Goal: Obtain resource: Obtain resource

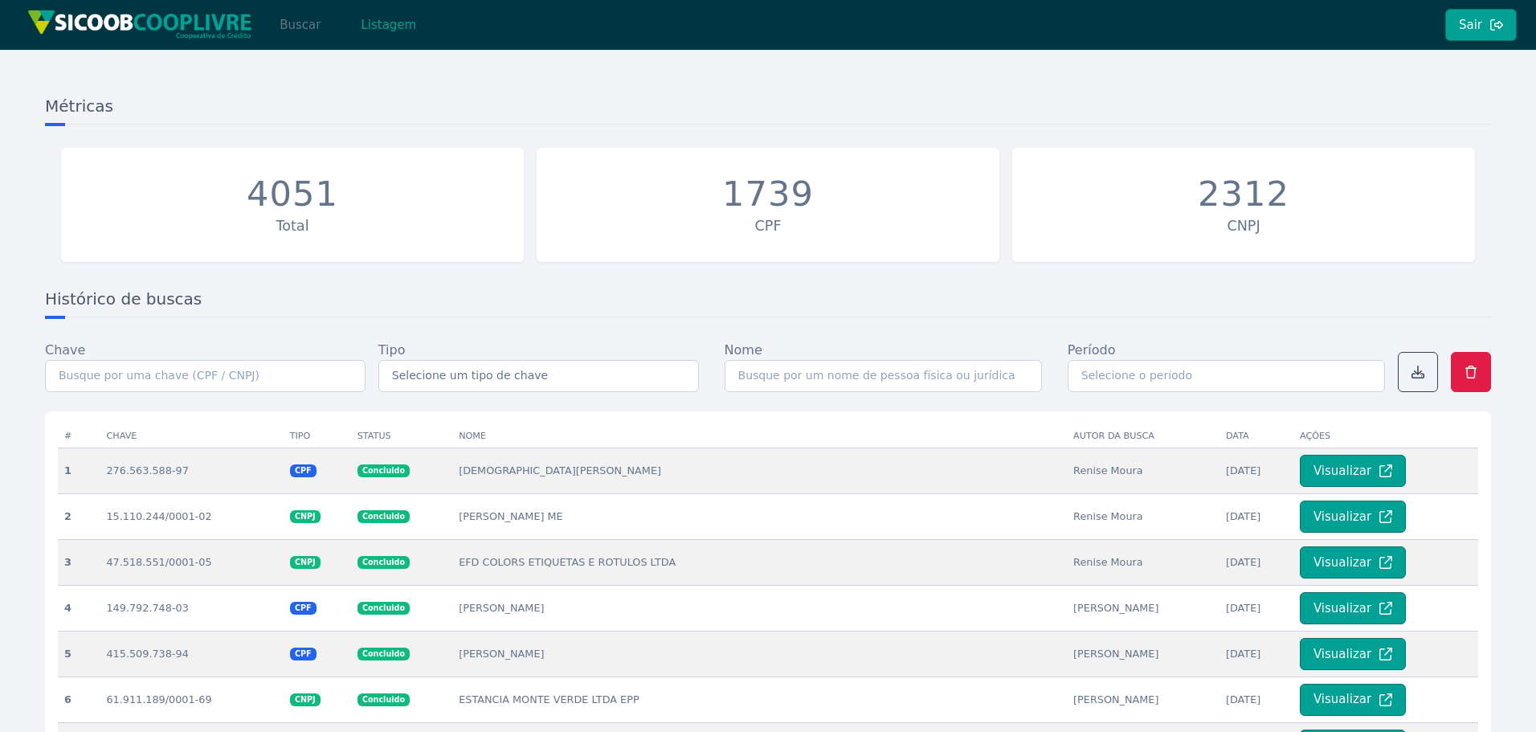
click at [302, 15] on button "Buscar" at bounding box center [300, 25] width 68 height 32
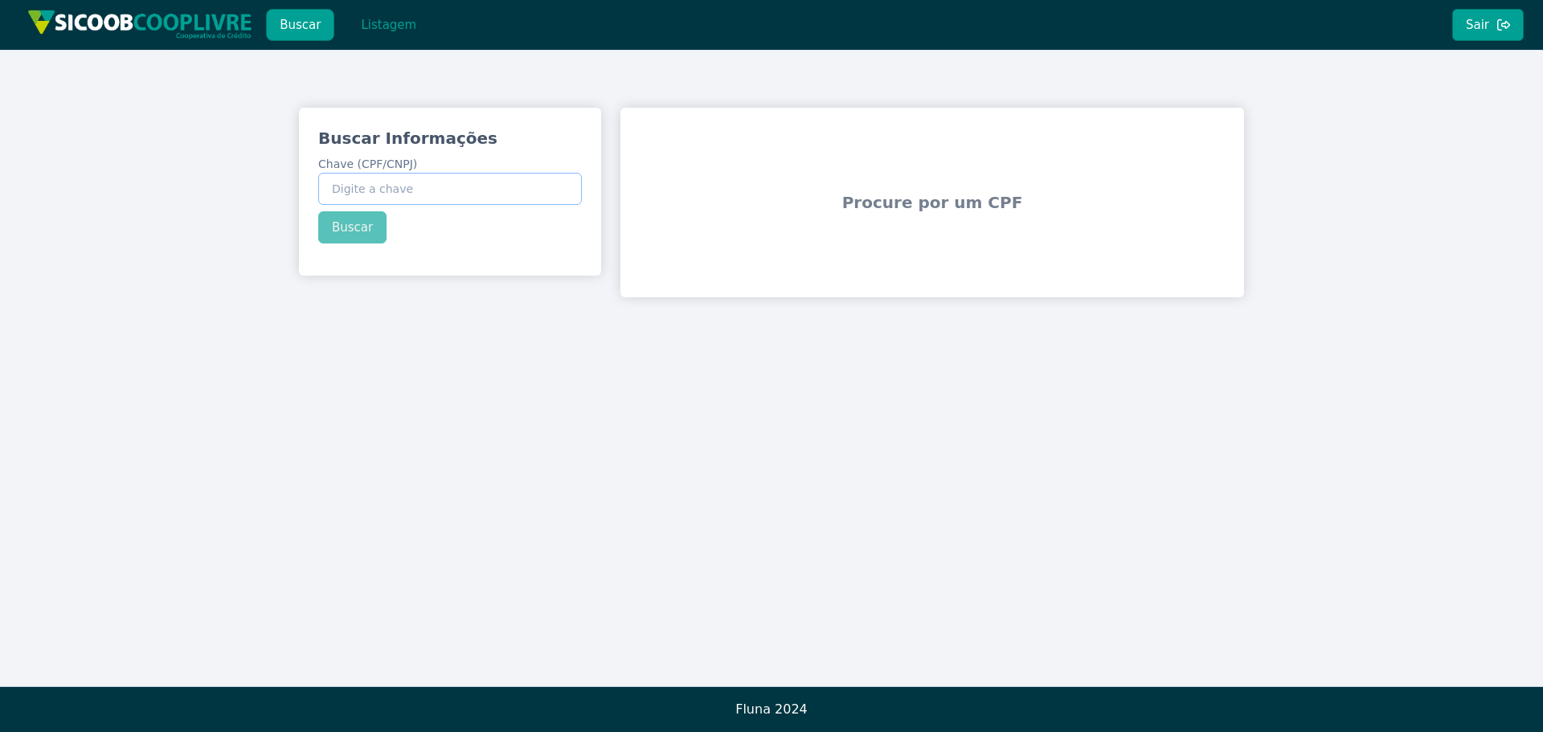
click at [470, 188] on input "Chave (CPF/CNPJ)" at bounding box center [450, 189] width 264 height 32
paste input "06.232.699/0001-00"
type input "06.232.699/0001-00"
click at [366, 231] on div "Buscar Informações Chave (CPF/CNPJ) 06.232.699/0001-00 Buscar" at bounding box center [450, 185] width 302 height 155
click at [370, 231] on button "Buscar" at bounding box center [352, 227] width 68 height 32
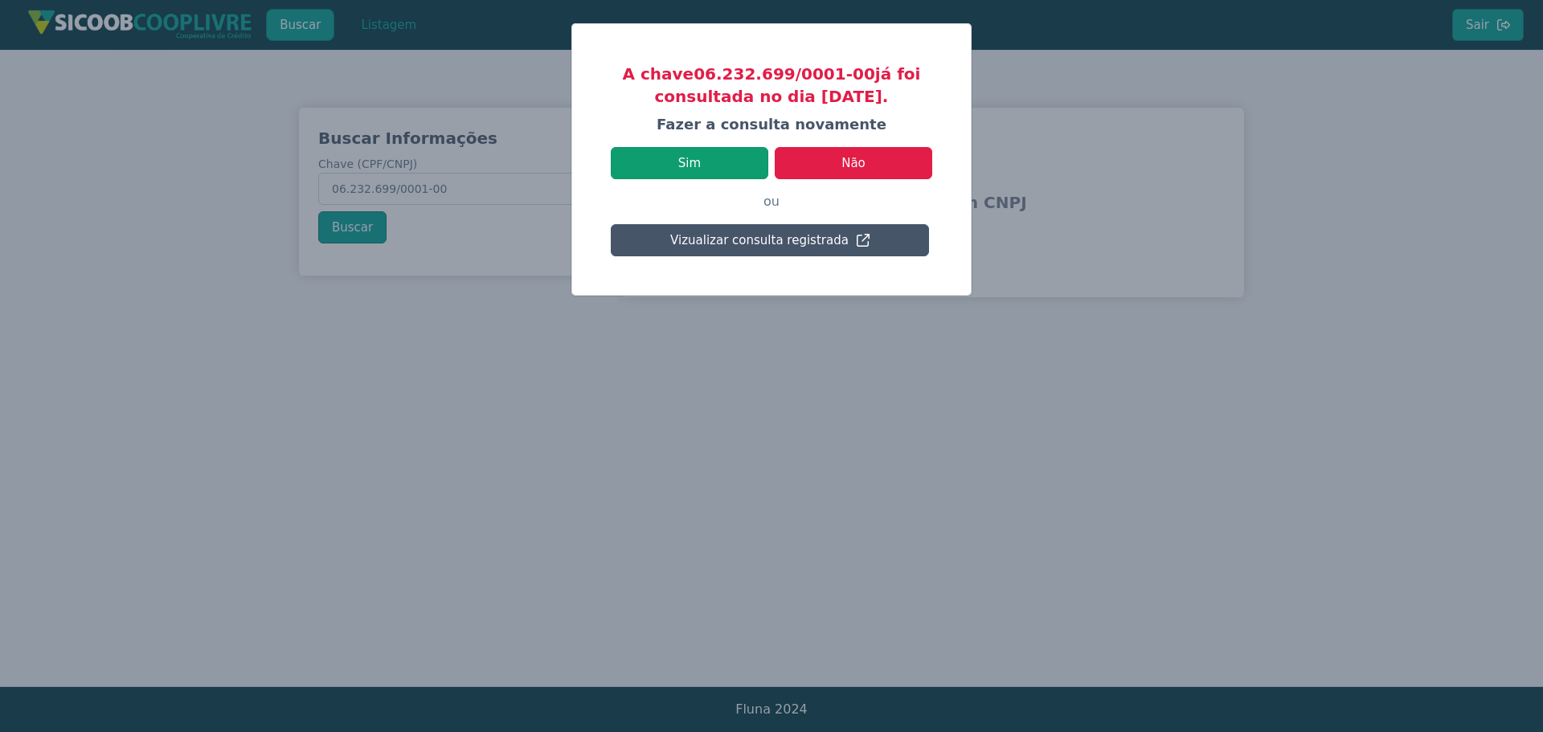
click at [745, 166] on button "Sim" at bounding box center [689, 163] width 157 height 32
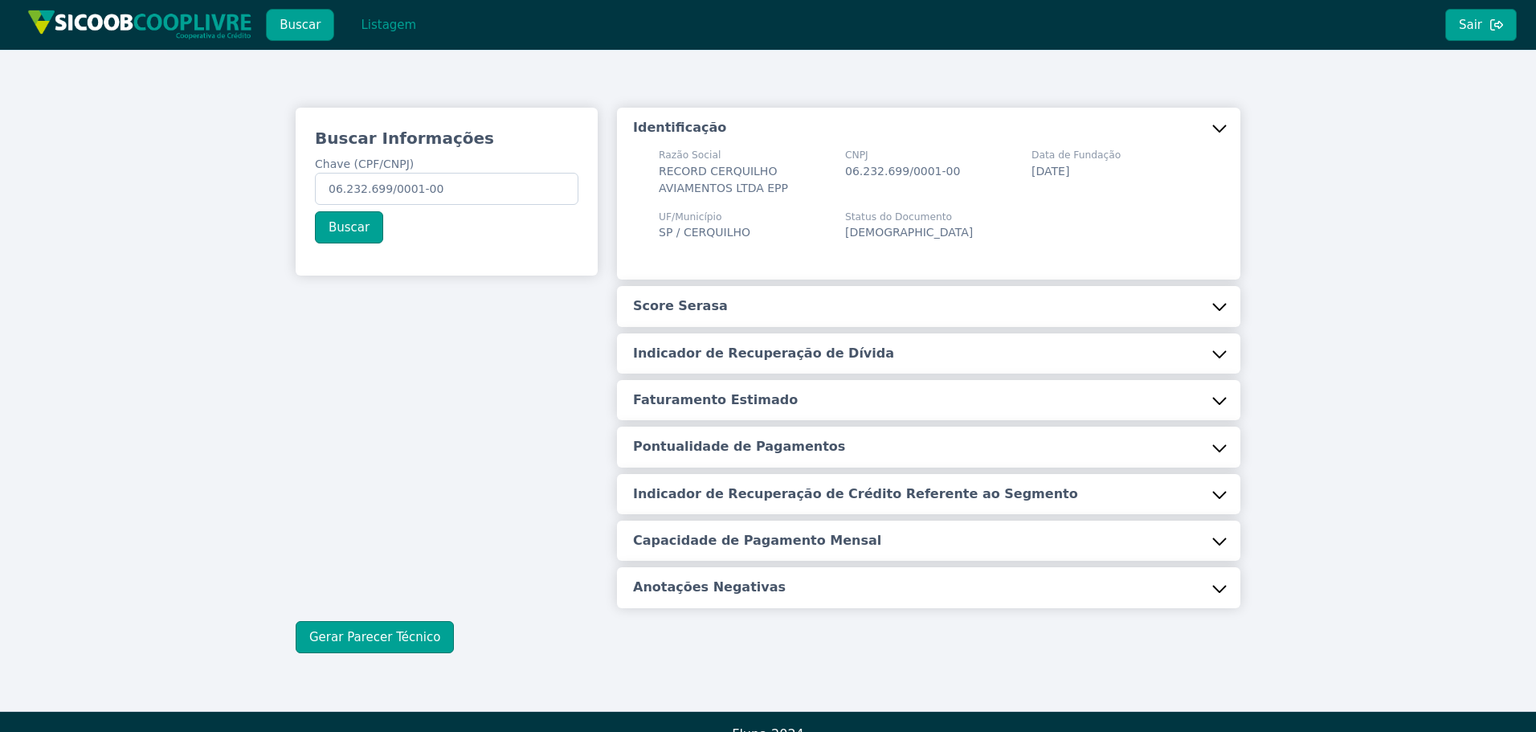
click at [745, 307] on button "Score Serasa" at bounding box center [929, 306] width 624 height 40
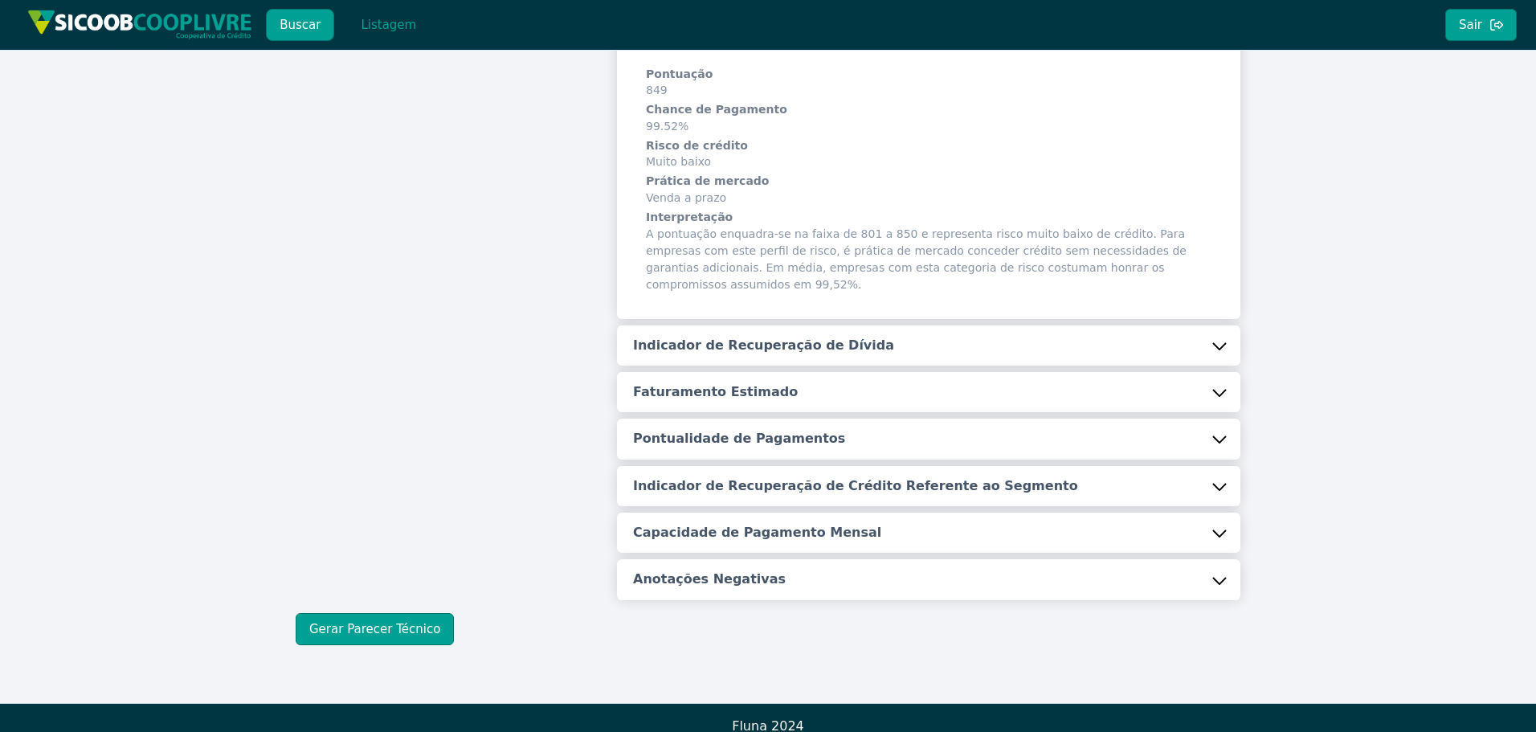
click at [748, 325] on button "Indicador de Recuperação de Dívida" at bounding box center [929, 345] width 624 height 40
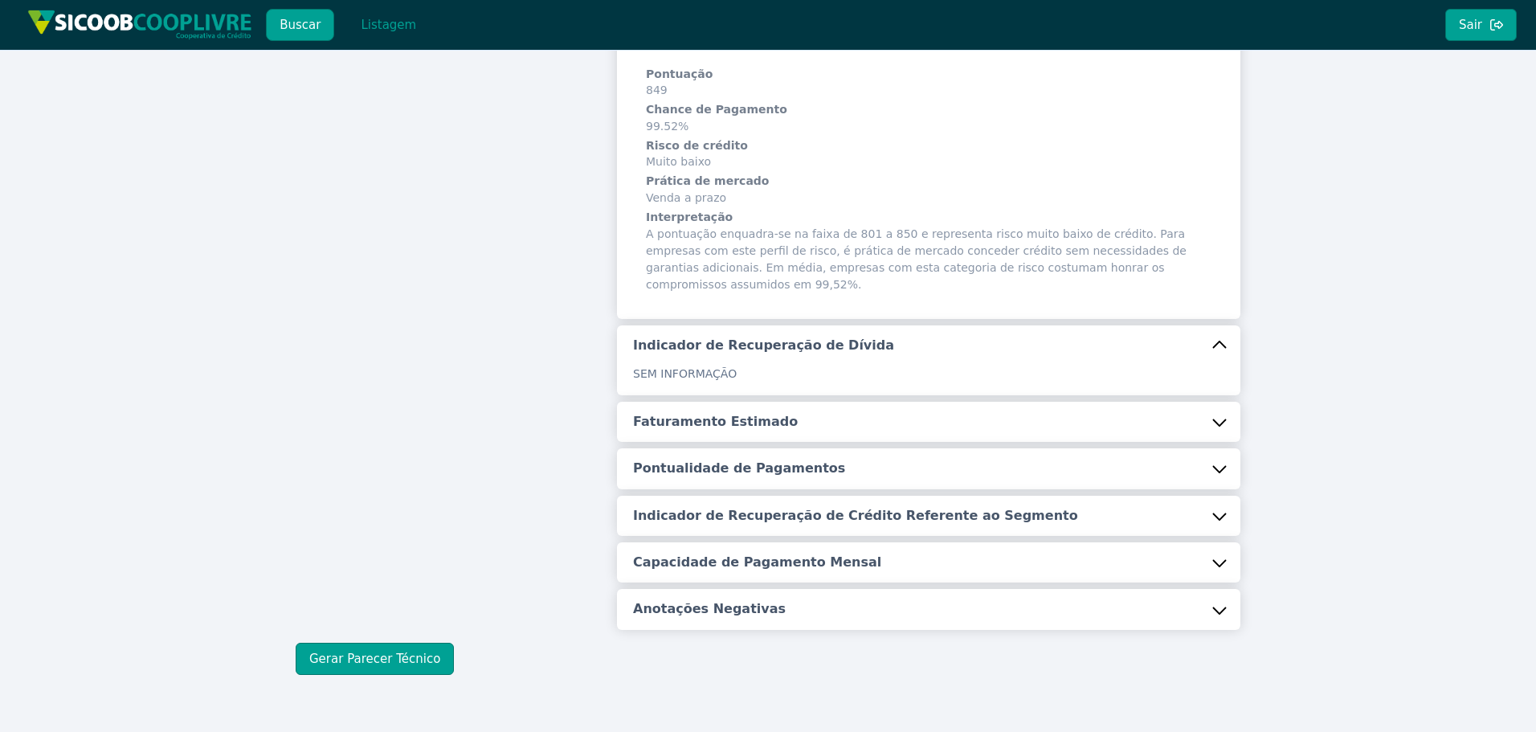
scroll to position [293, 0]
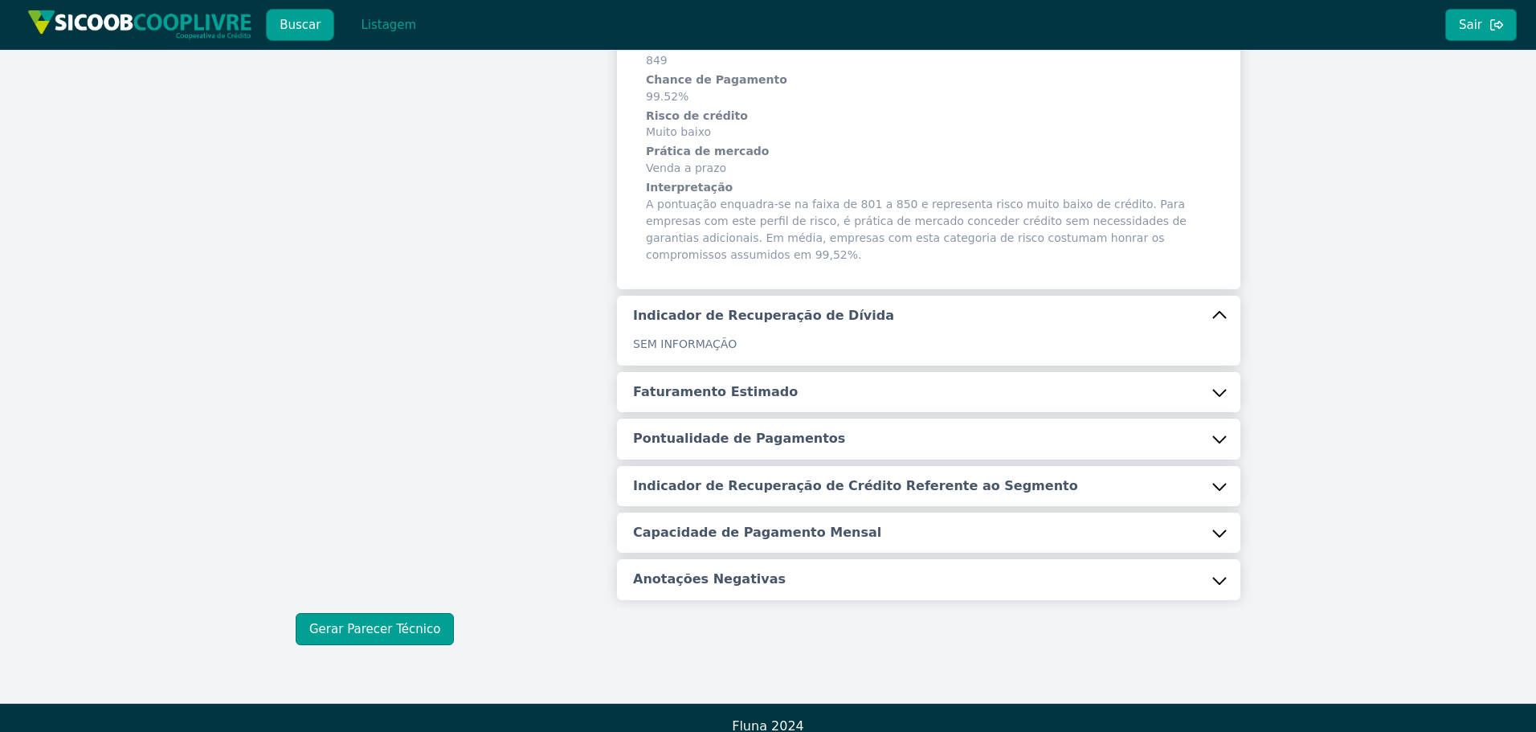
drag, startPoint x: 734, startPoint y: 366, endPoint x: 740, endPoint y: 386, distance: 20.3
click at [734, 383] on h5 "Faturamento Estimado" at bounding box center [715, 392] width 165 height 18
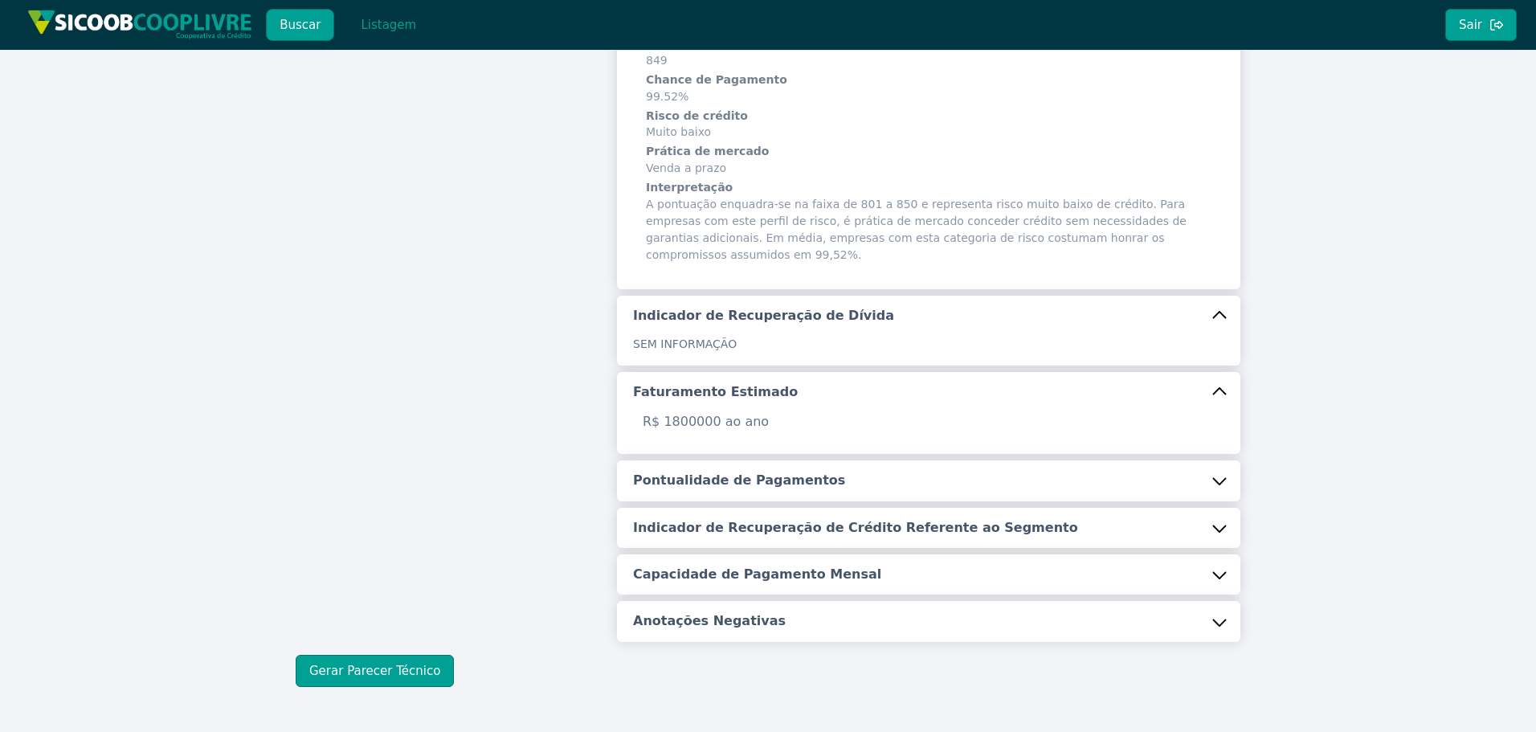
click at [767, 472] on h5 "Pontualidade de Pagamentos" at bounding box center [739, 481] width 212 height 18
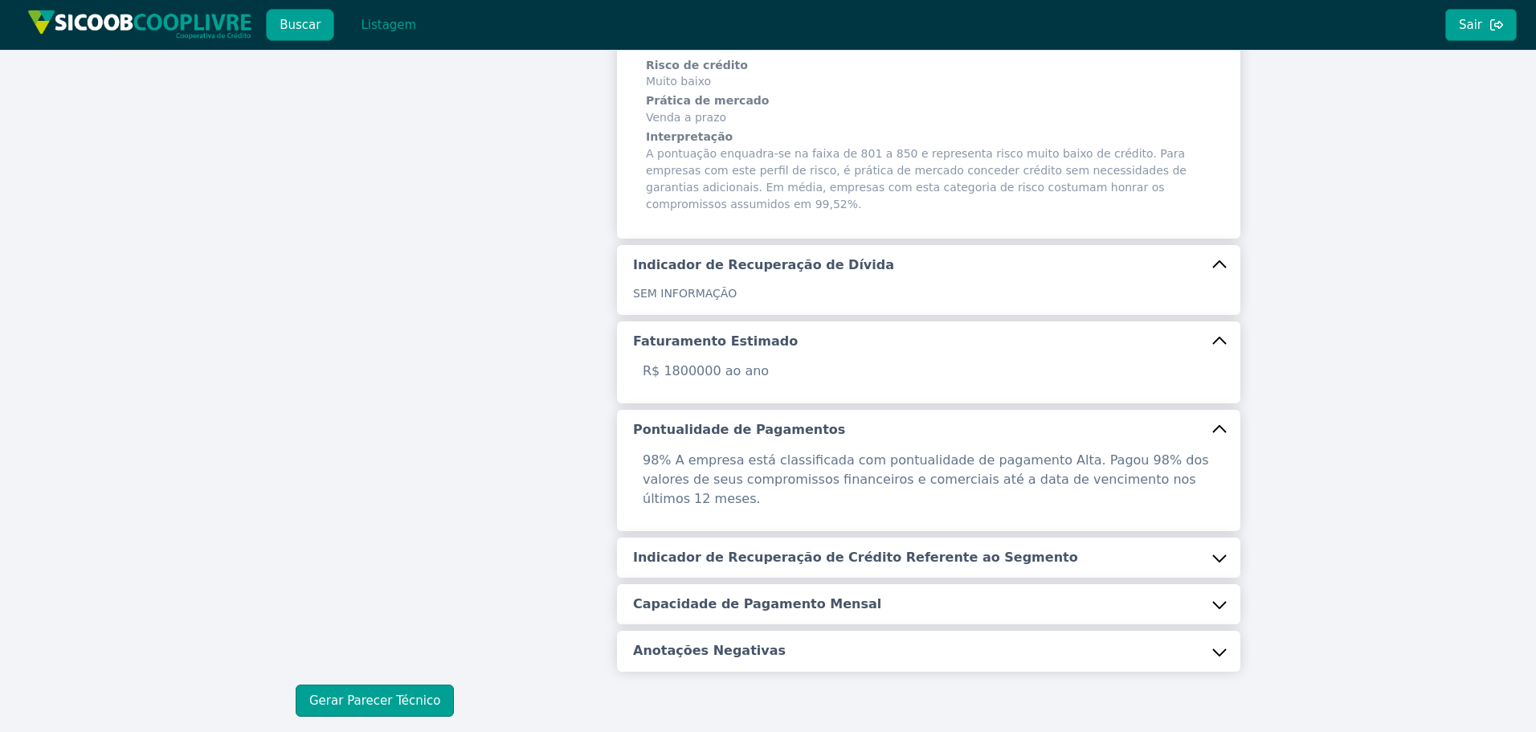
scroll to position [396, 0]
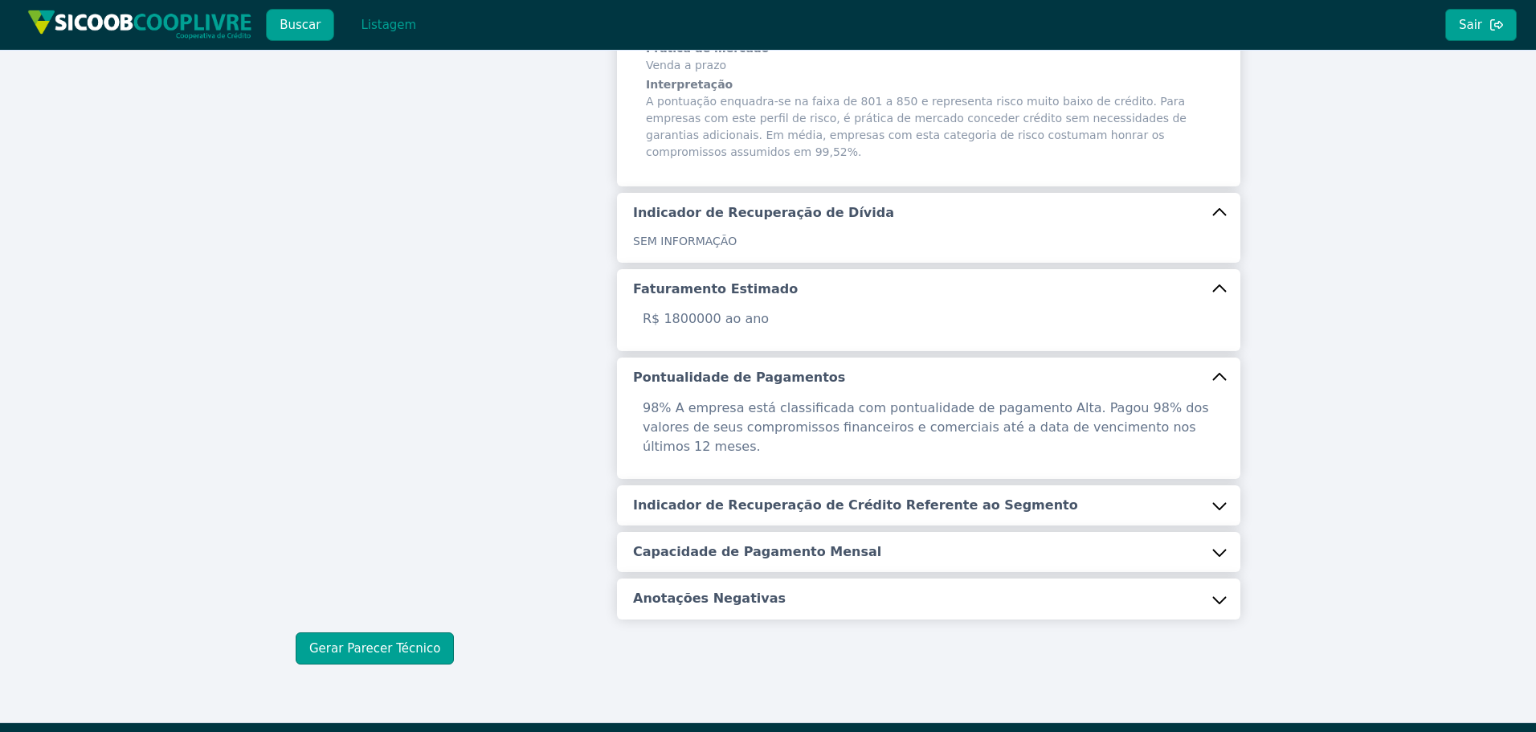
drag, startPoint x: 720, startPoint y: 476, endPoint x: 730, endPoint y: 542, distance: 65.8
click at [722, 497] on h5 "Indicador de Recuperação de Crédito Referente ao Segmento" at bounding box center [855, 506] width 445 height 18
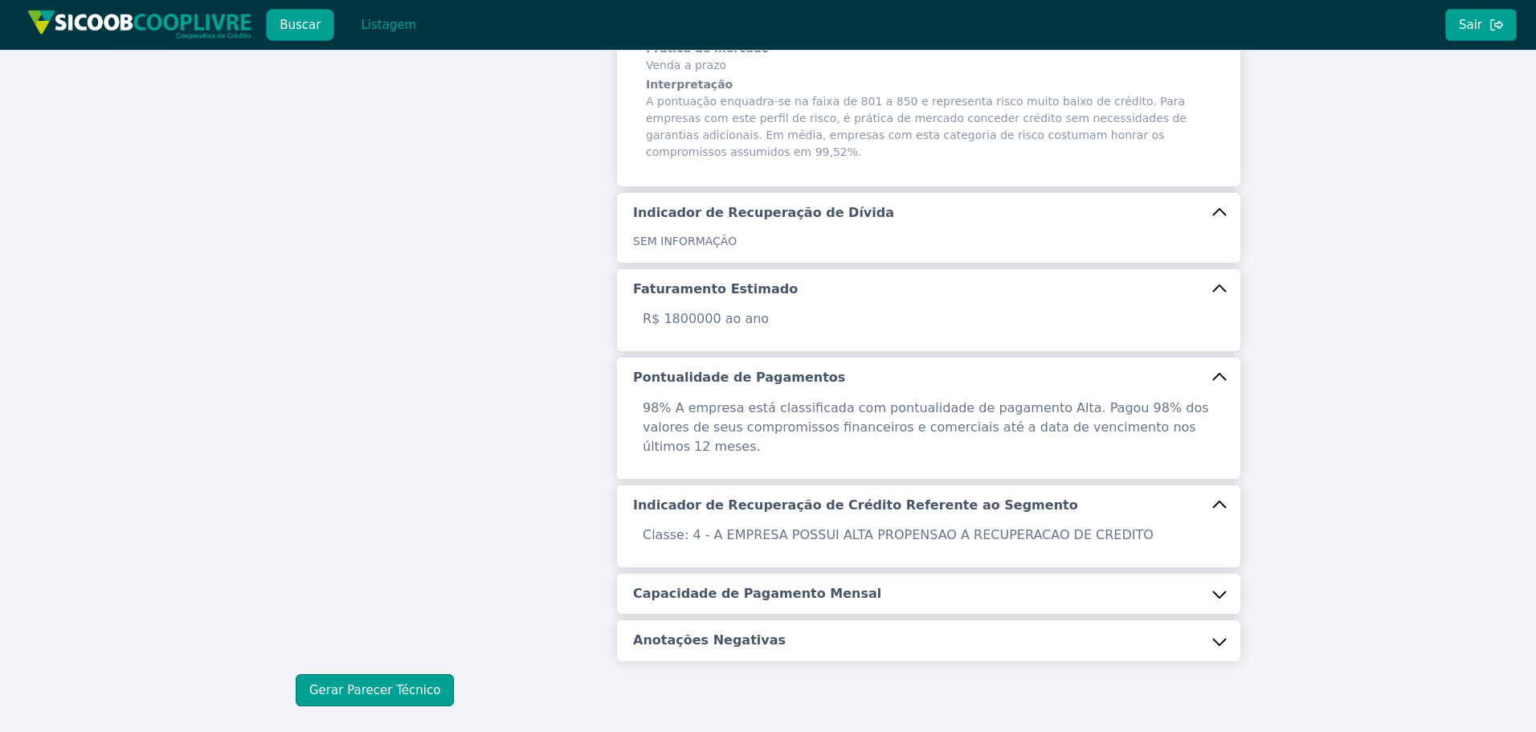
drag, startPoint x: 734, startPoint y: 552, endPoint x: 700, endPoint y: 534, distance: 38.1
click at [734, 585] on h5 "Capacidade de Pagamento Mensal" at bounding box center [757, 594] width 248 height 18
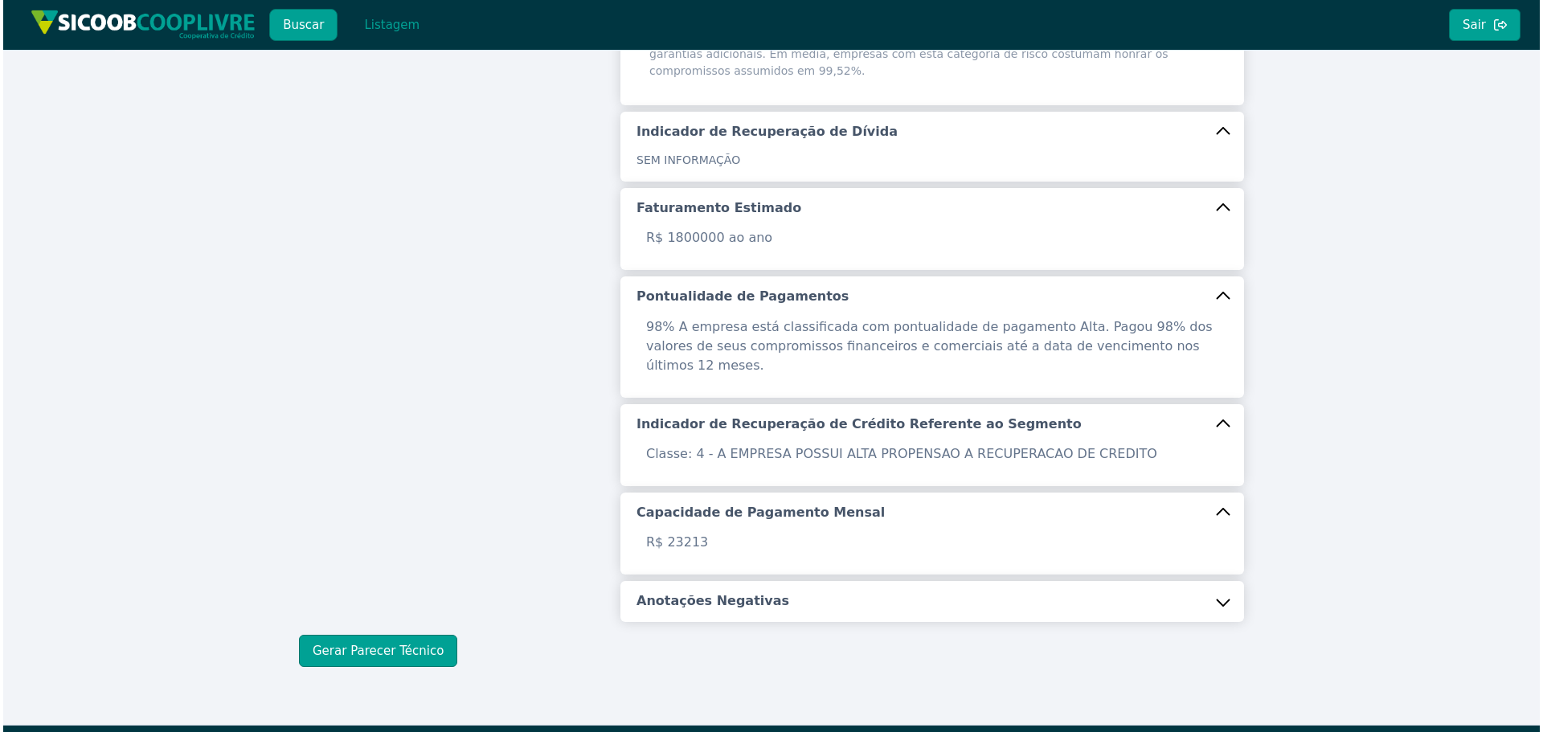
scroll to position [480, 0]
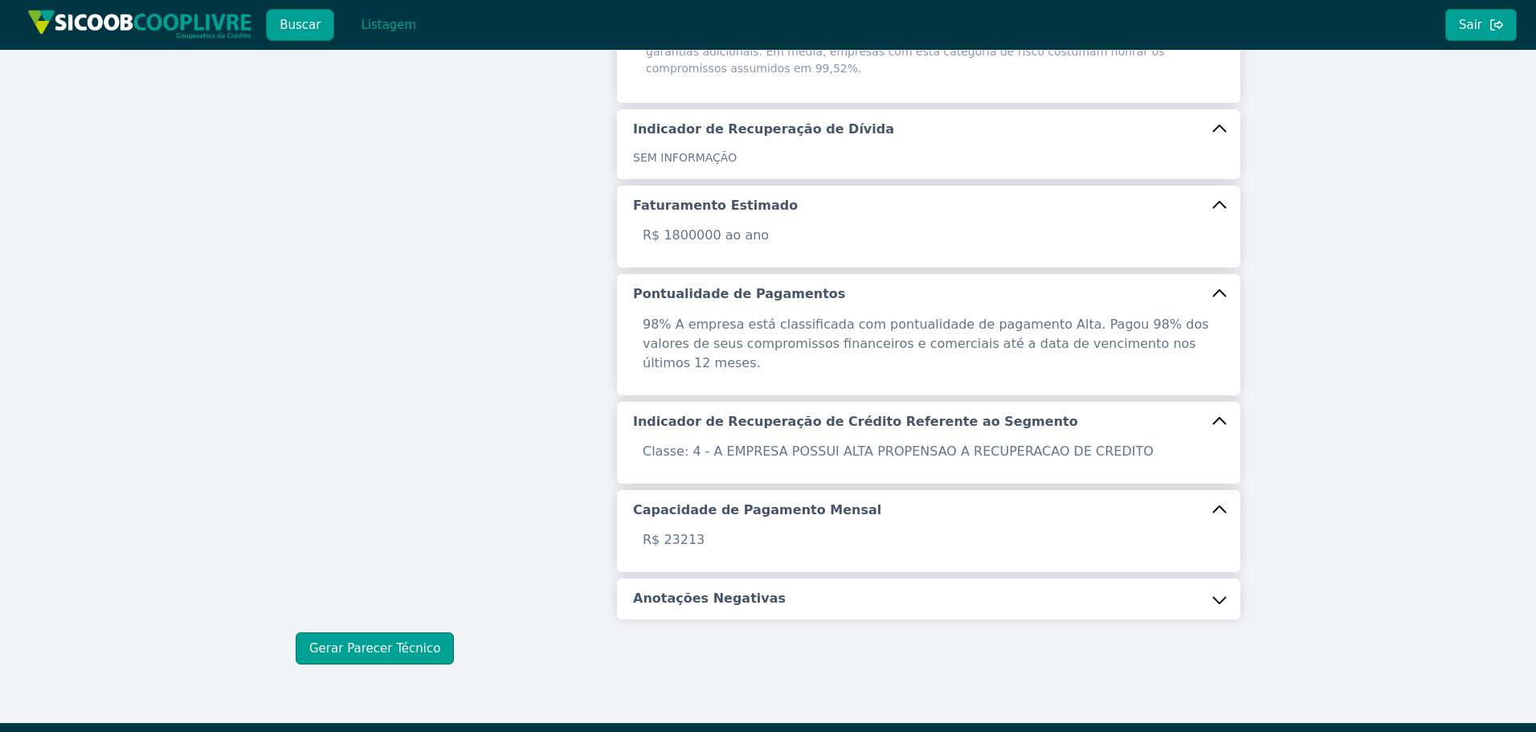
click at [832, 579] on button "Anotações Negativas" at bounding box center [929, 599] width 624 height 40
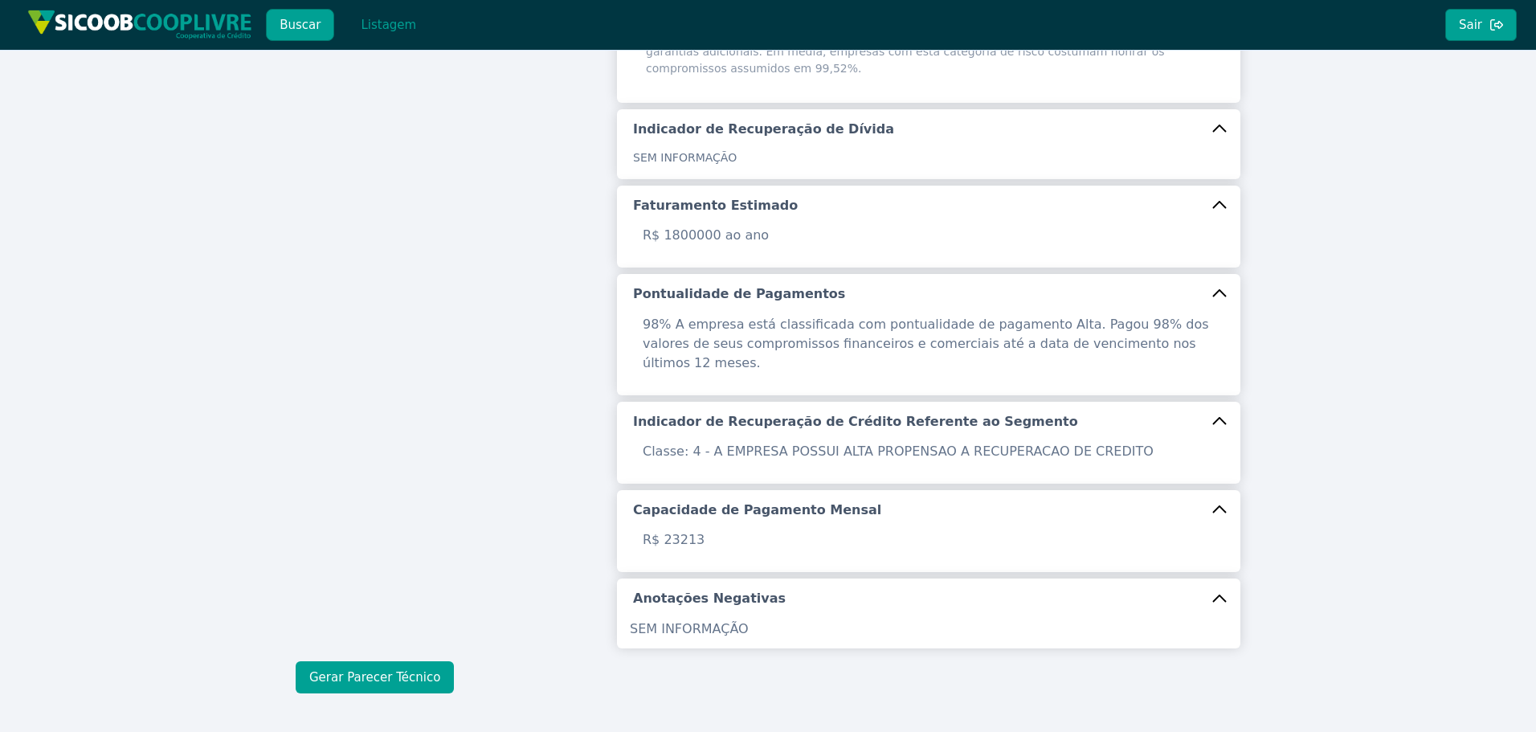
click at [354, 661] on button "Gerar Parecer Técnico" at bounding box center [375, 677] width 158 height 32
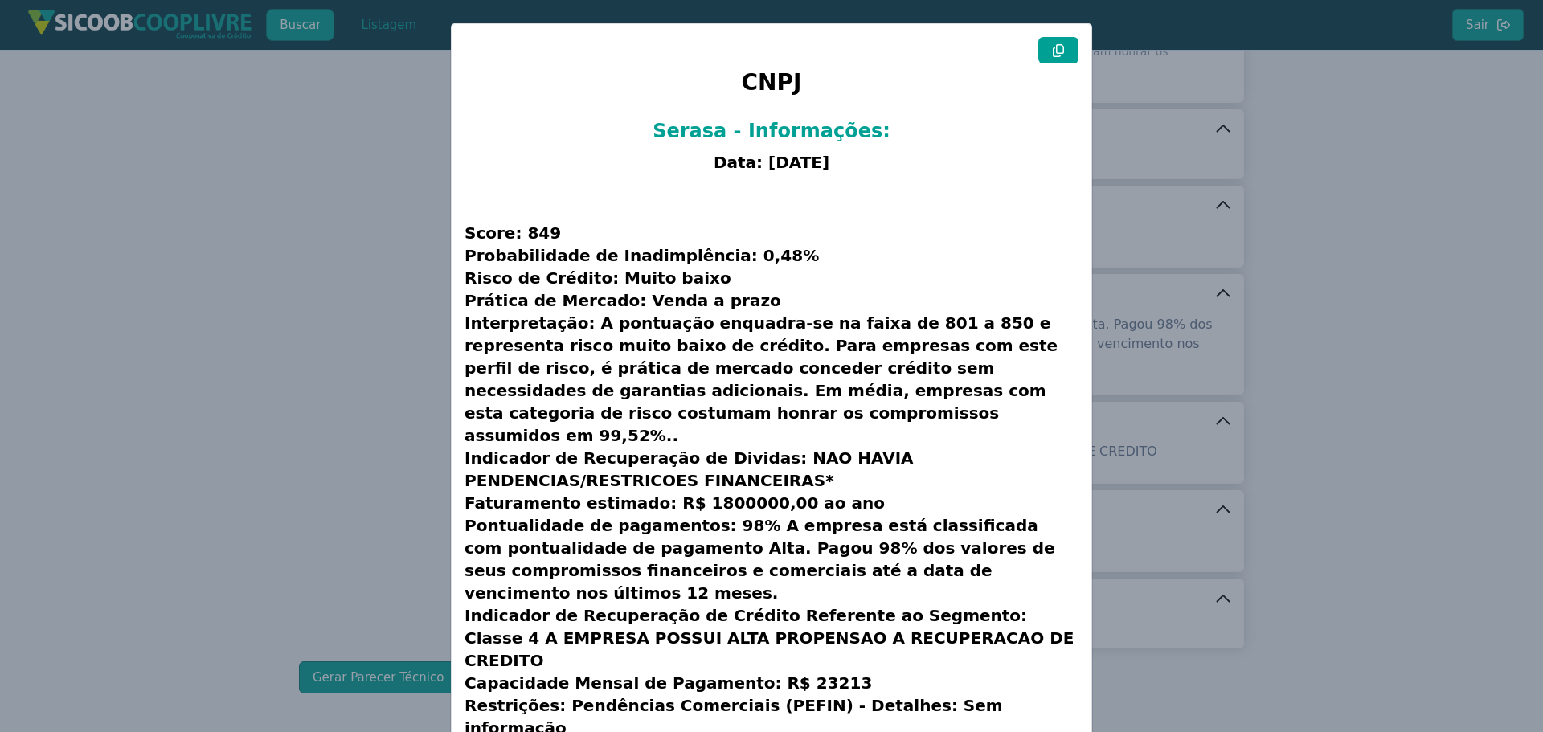
click at [1052, 51] on icon at bounding box center [1058, 50] width 13 height 13
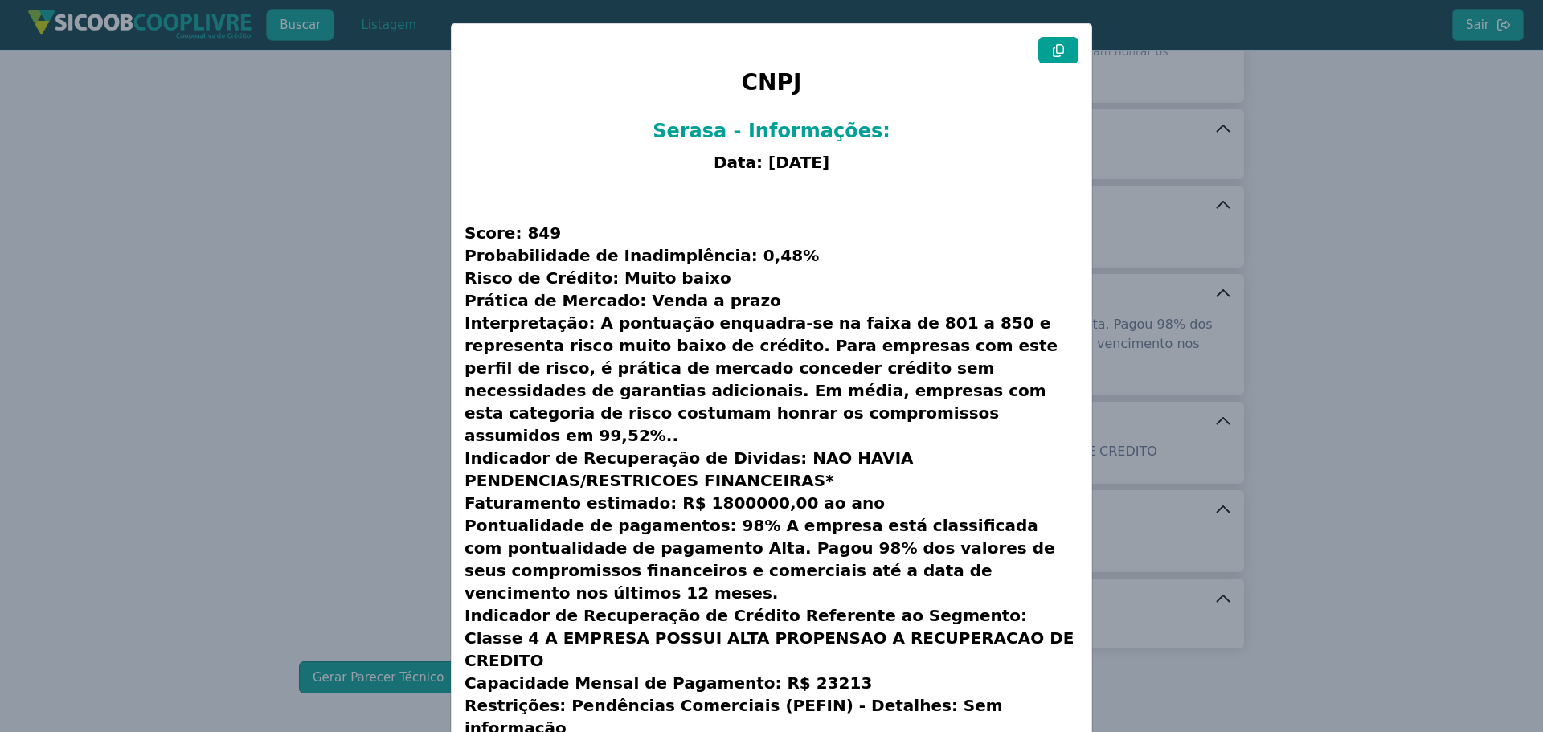
click at [1052, 51] on icon at bounding box center [1058, 50] width 13 height 13
